Goal: Information Seeking & Learning: Learn about a topic

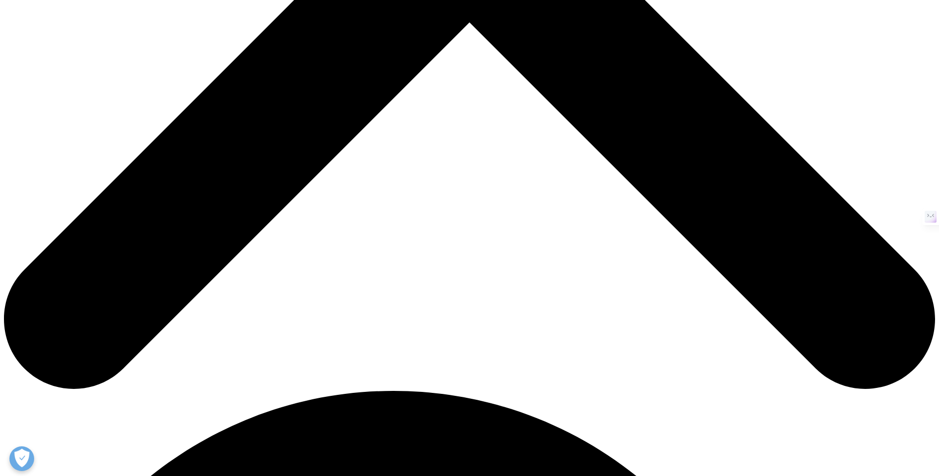
scroll to position [61, 0]
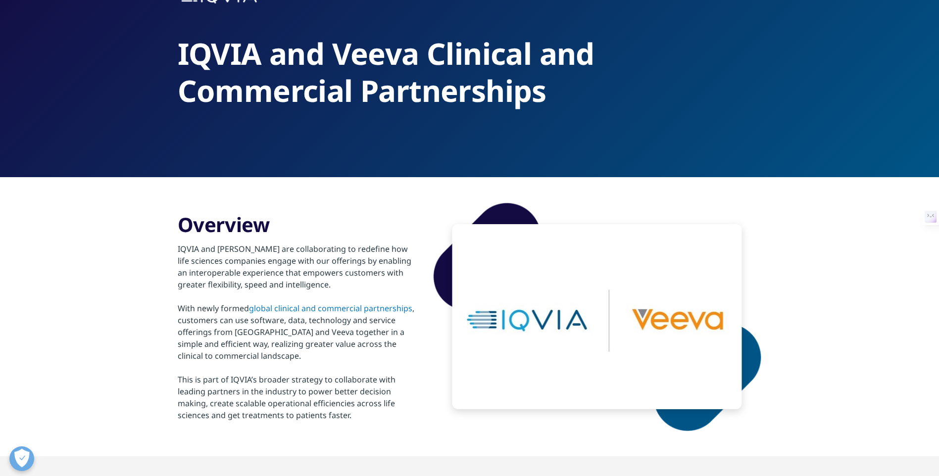
click at [551, 314] on div at bounding box center [597, 316] width 290 height 185
click at [665, 313] on div at bounding box center [597, 316] width 290 height 185
drag, startPoint x: 540, startPoint y: 314, endPoint x: 622, endPoint y: 359, distance: 93.5
click at [614, 359] on div at bounding box center [597, 316] width 290 height 185
drag, startPoint x: 738, startPoint y: 307, endPoint x: 717, endPoint y: 358, distance: 54.9
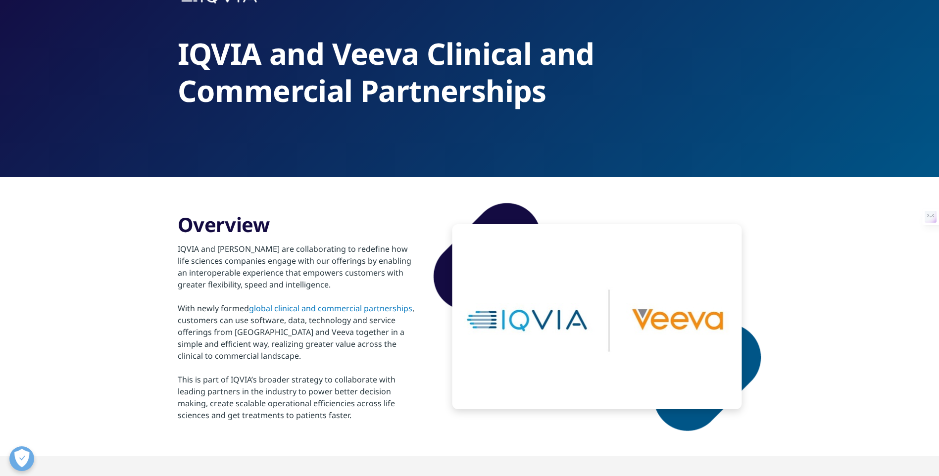
click at [717, 358] on div at bounding box center [597, 316] width 290 height 185
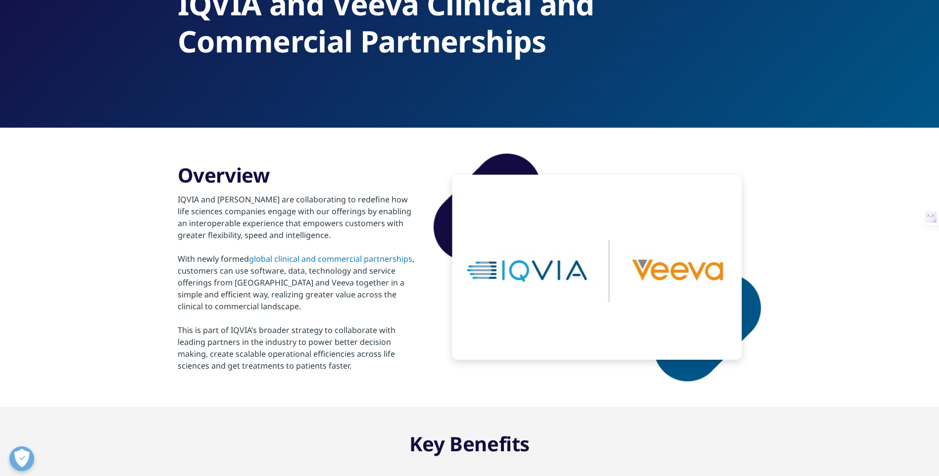
drag, startPoint x: 177, startPoint y: 172, endPoint x: 381, endPoint y: 239, distance: 214.8
click at [381, 239] on div "Overview IQVIA and [PERSON_NAME] are collaborating to redefine how life science…" at bounding box center [298, 267] width 240 height 209
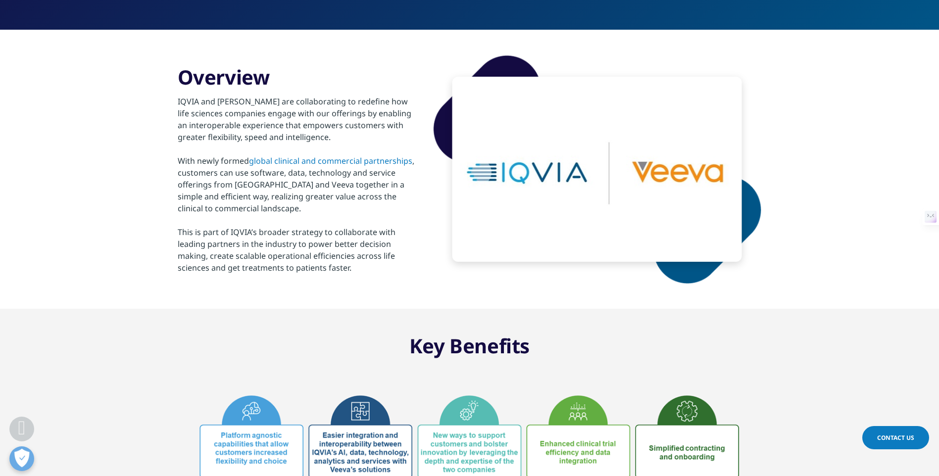
scroll to position [210, 0]
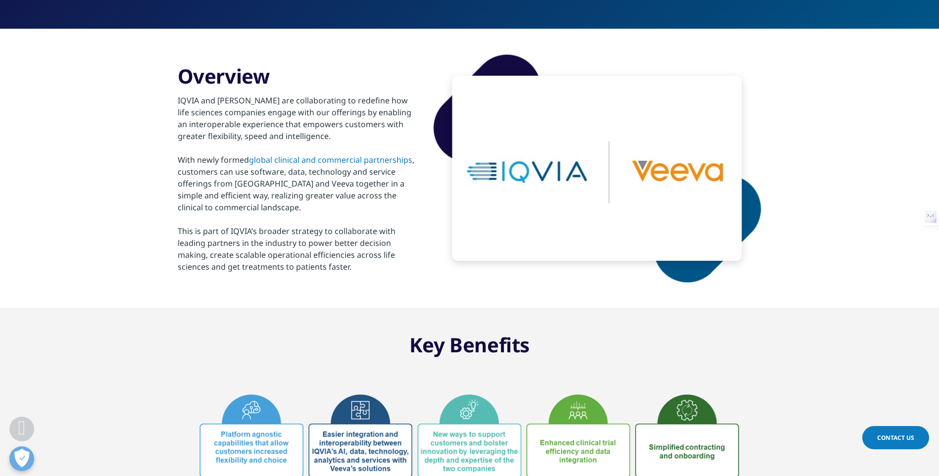
click at [277, 225] on div "IQVIA and [PERSON_NAME] are collaborating to redefine how life sciences compani…" at bounding box center [298, 181] width 240 height 184
drag, startPoint x: 252, startPoint y: 181, endPoint x: 410, endPoint y: 283, distance: 188.3
click at [410, 283] on div "Overview IQVIA and [PERSON_NAME] are collaborating to redefine how life science…" at bounding box center [470, 168] width 584 height 279
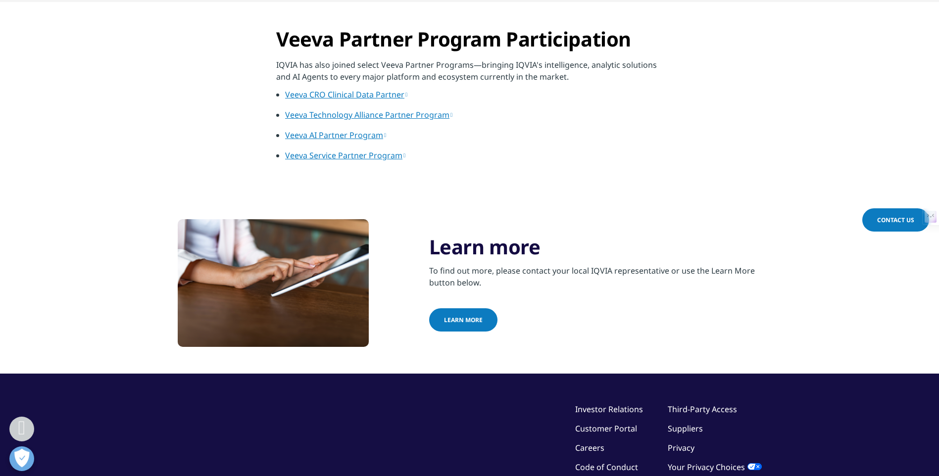
scroll to position [853, 0]
